Goal: Obtain resource: Obtain resource

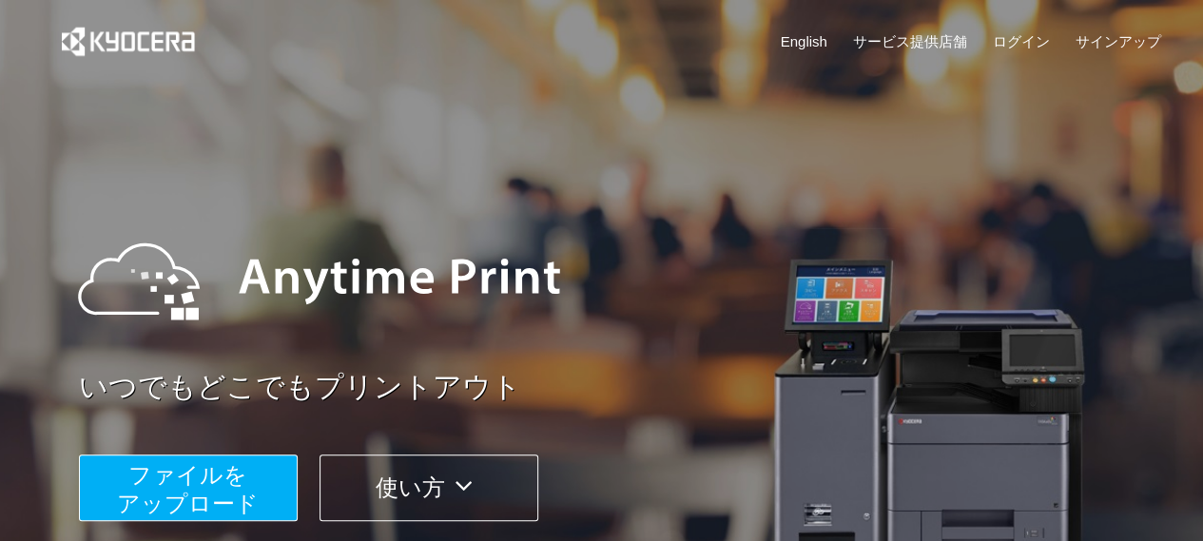
click at [223, 485] on span "ファイルを ​​アップロード" at bounding box center [188, 489] width 142 height 54
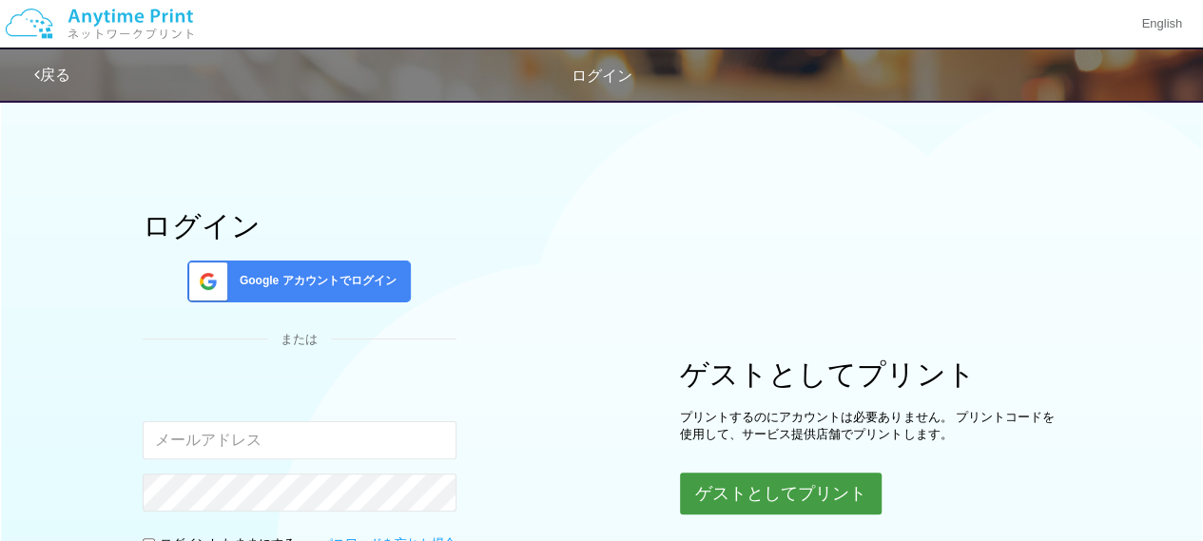
click at [707, 488] on button "ゲストとしてプリント" at bounding box center [781, 493] width 202 height 42
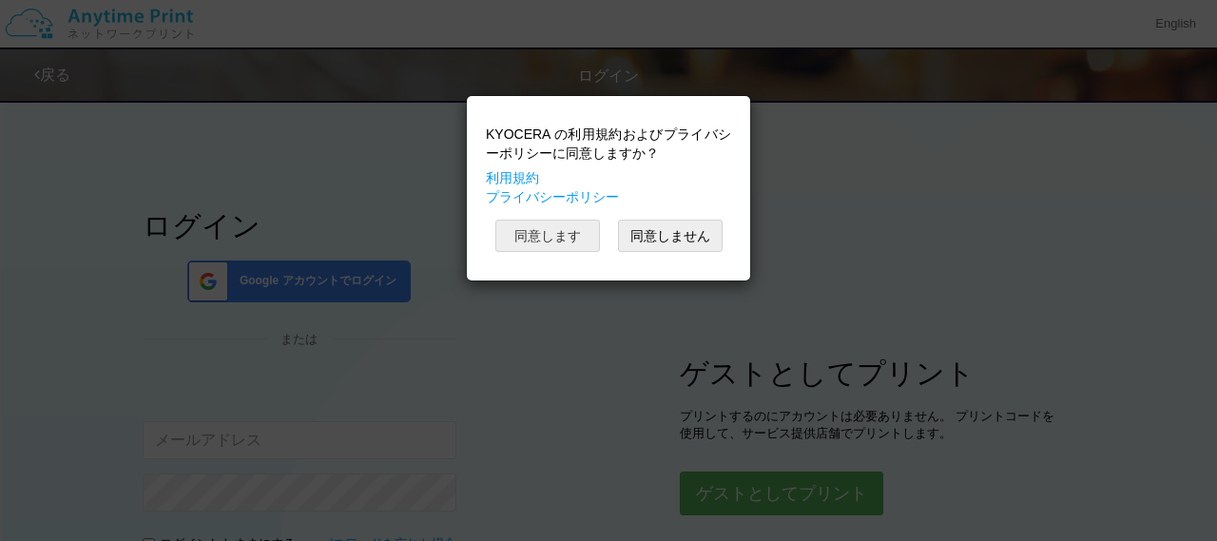
click at [538, 246] on button "同意します" at bounding box center [547, 236] width 105 height 32
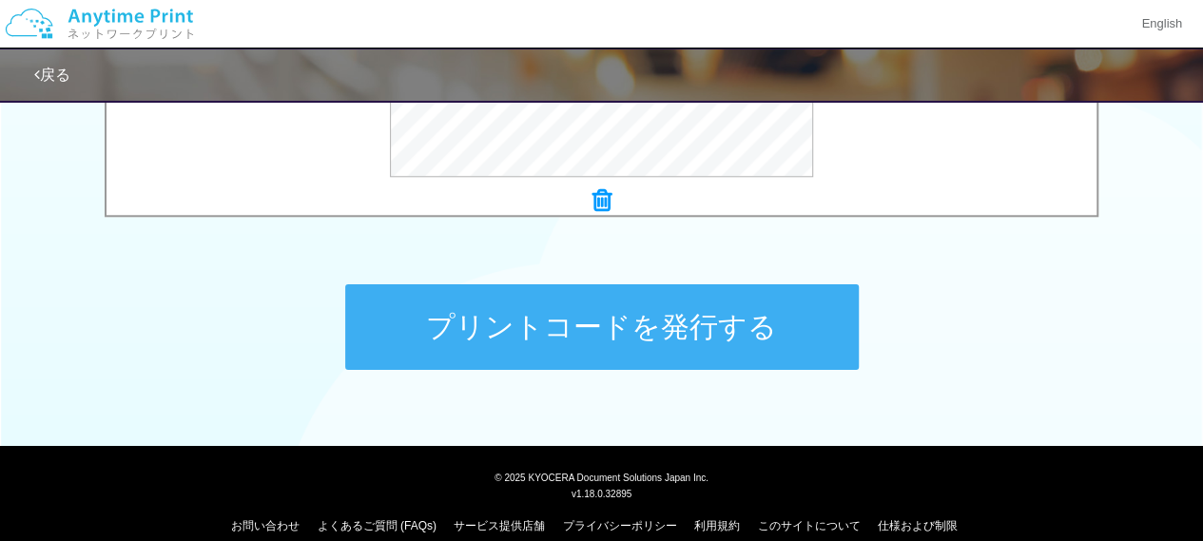
scroll to position [892, 0]
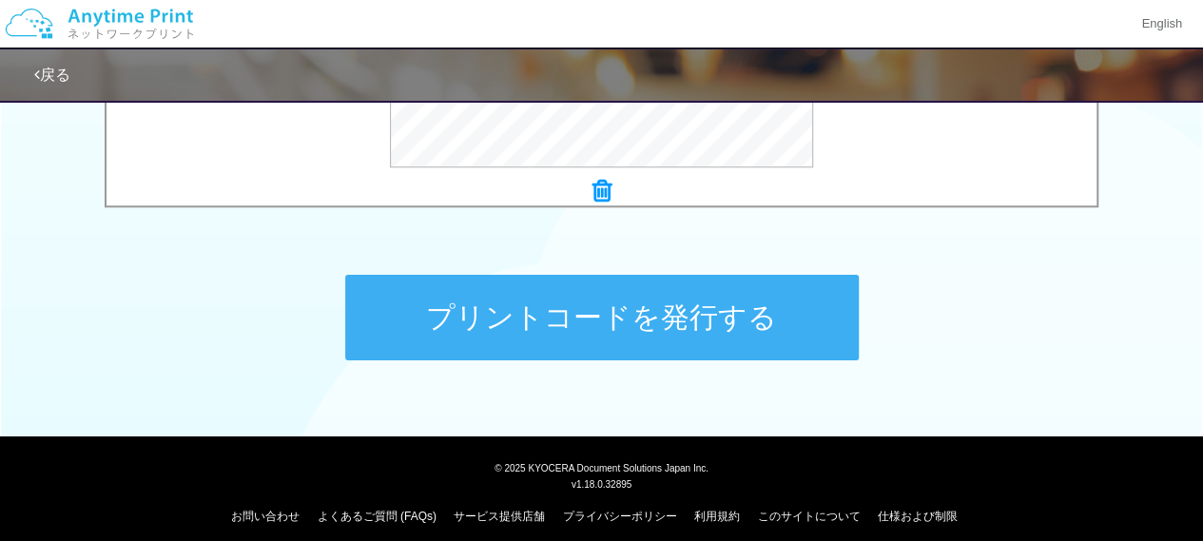
click at [569, 325] on button "プリントコードを発行する" at bounding box center [601, 318] width 513 height 86
click at [689, 299] on button "プリントコードを発行する" at bounding box center [601, 318] width 513 height 86
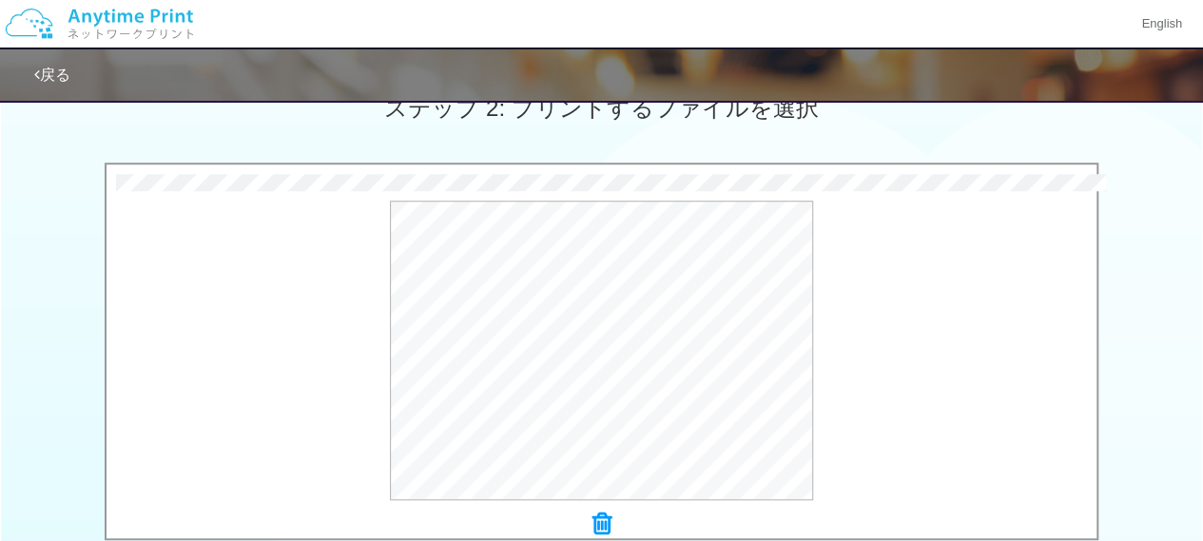
scroll to position [570, 0]
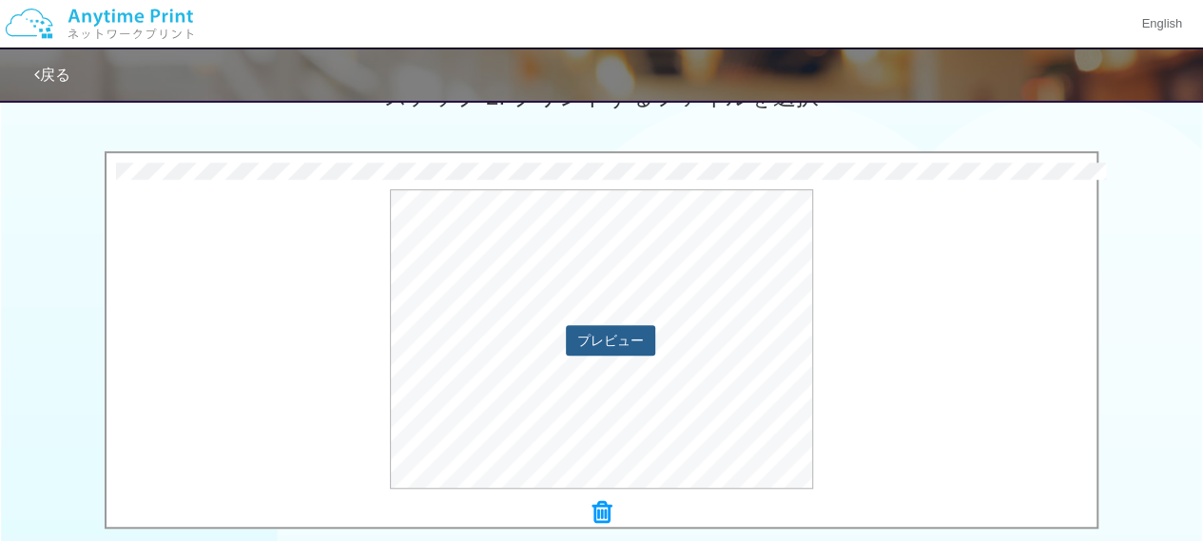
click at [602, 345] on button "プレビュー" at bounding box center [610, 340] width 89 height 30
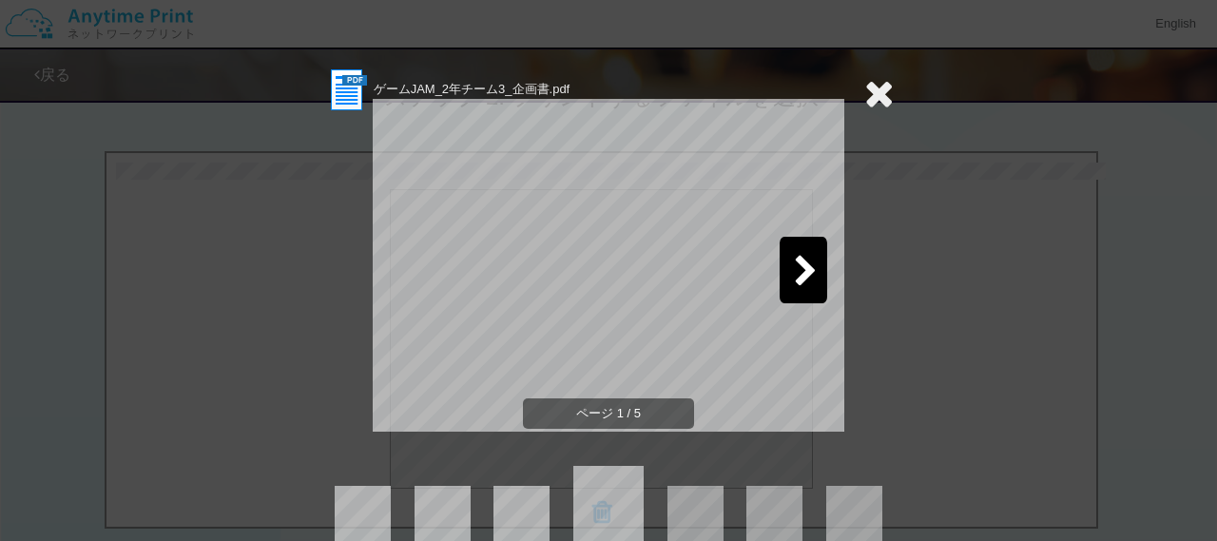
click at [794, 271] on icon at bounding box center [806, 272] width 24 height 33
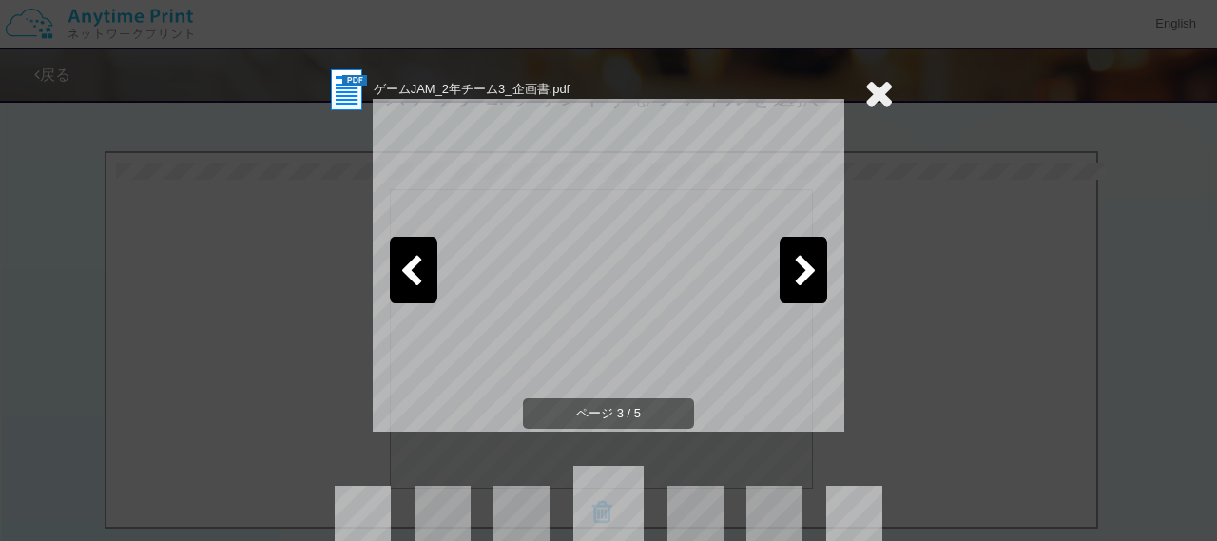
click at [794, 271] on icon at bounding box center [806, 272] width 24 height 33
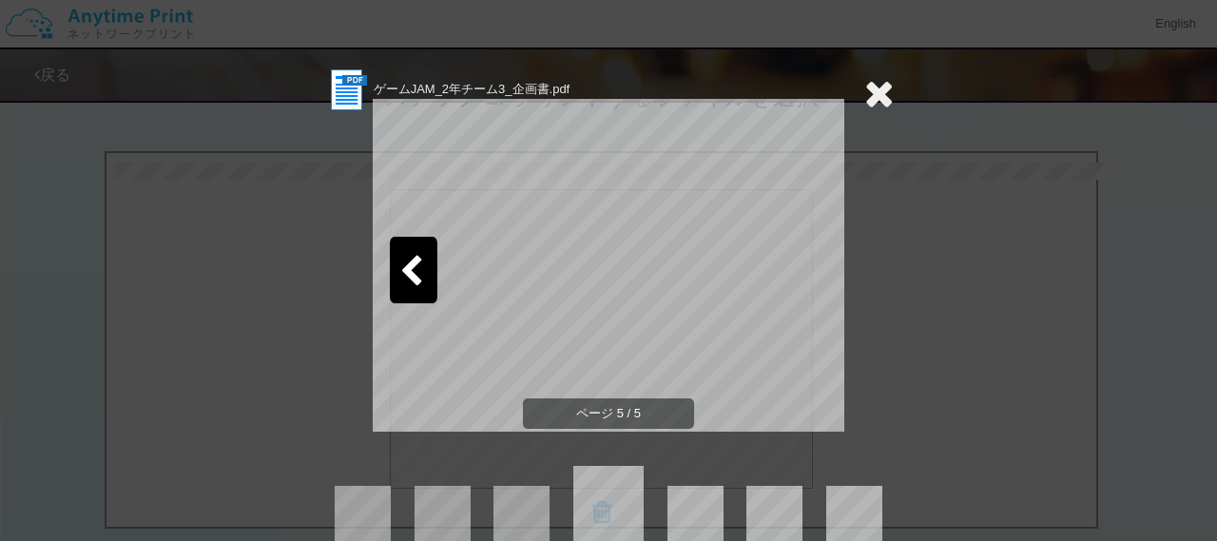
click at [871, 289] on div "ページ 5 / 5" at bounding box center [608, 280] width 570 height 333
click at [874, 95] on icon at bounding box center [878, 93] width 29 height 38
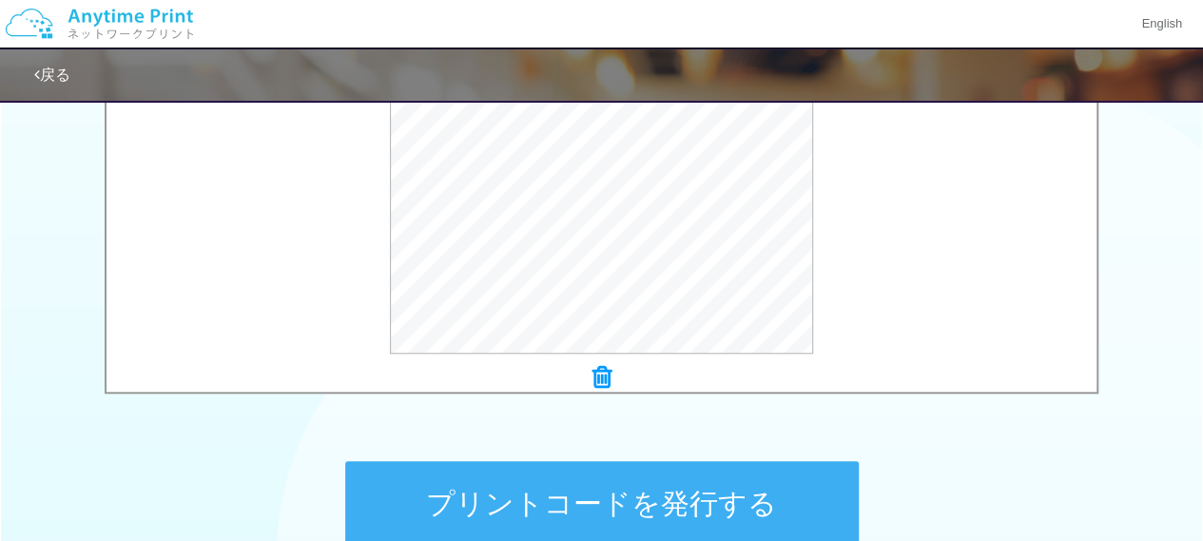
scroll to position [702, 0]
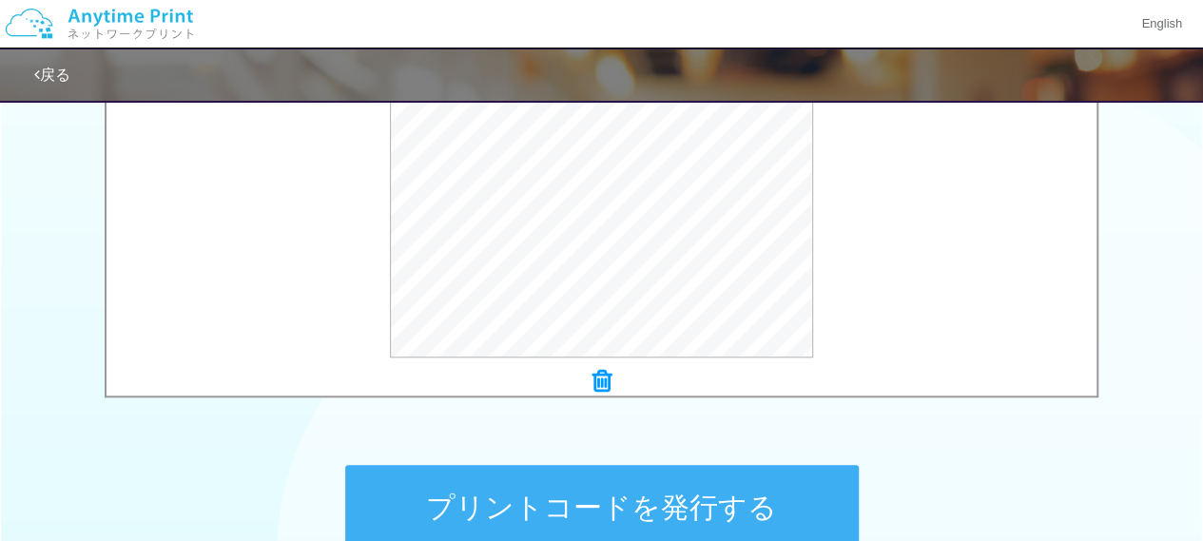
click at [720, 487] on button "プリントコードを発行する" at bounding box center [601, 508] width 513 height 86
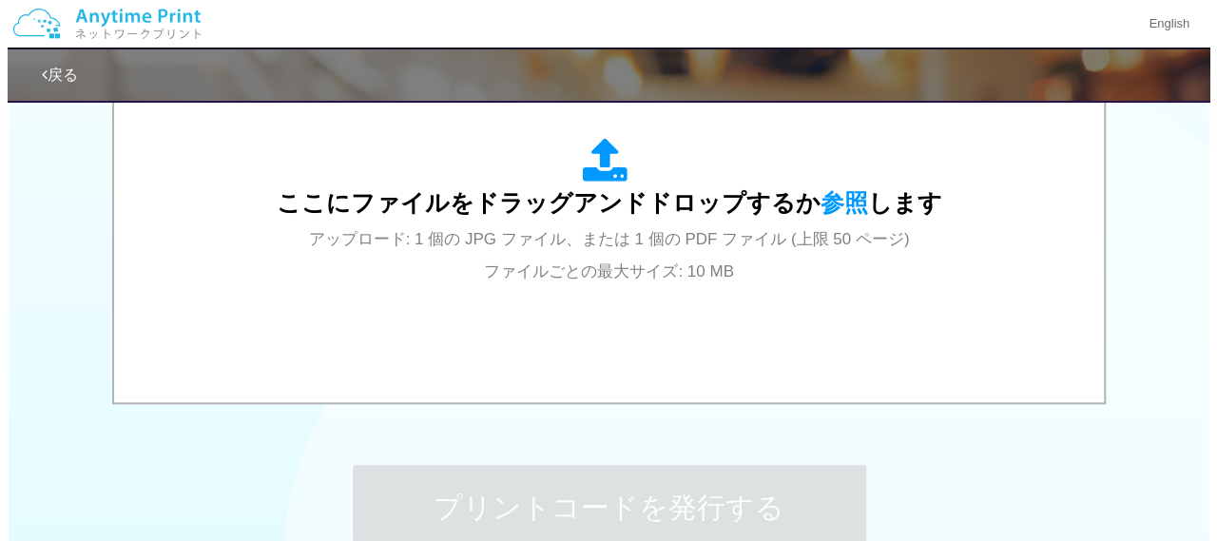
scroll to position [0, 0]
